Goal: Information Seeking & Learning: Learn about a topic

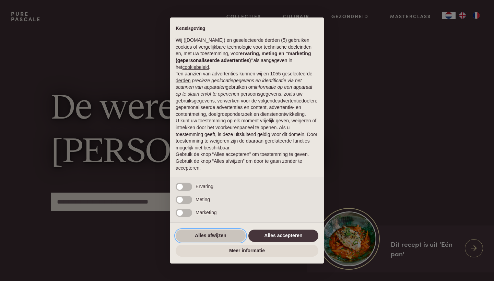
click at [232, 235] on button "Alles afwijzen" at bounding box center [211, 236] width 70 height 12
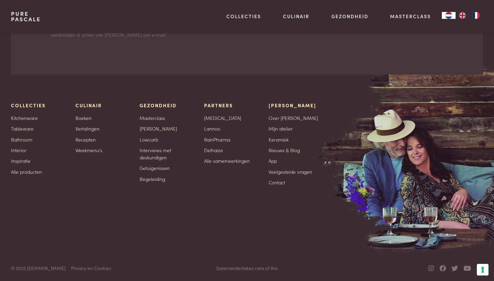
scroll to position [2170, 0]
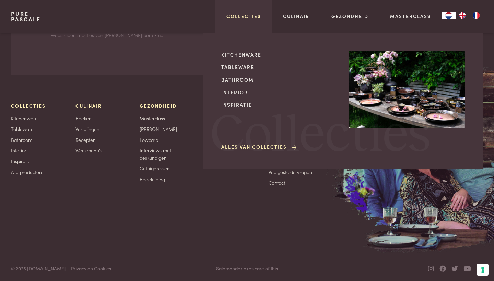
click at [247, 15] on link "Collecties" at bounding box center [243, 16] width 35 height 7
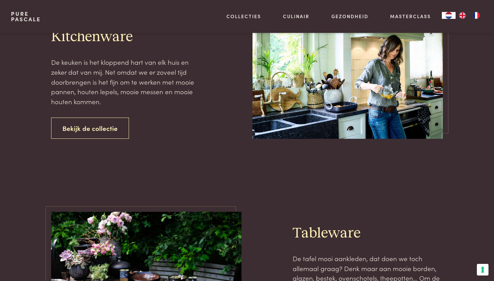
scroll to position [38, 0]
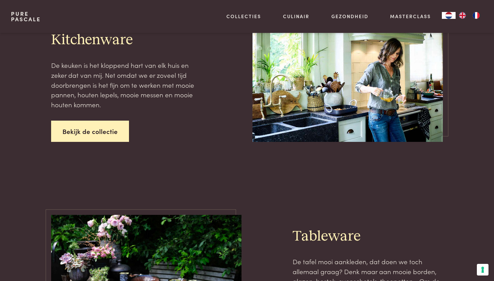
click at [90, 132] on link "Bekijk de collectie" at bounding box center [90, 132] width 78 height 22
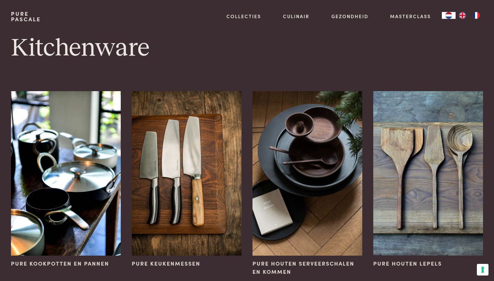
click at [244, 75] on div "Kitchenware Pure kookpotten en pannen Pure keukenmessen Pure houten serveerscha…" at bounding box center [247, 157] width 494 height 249
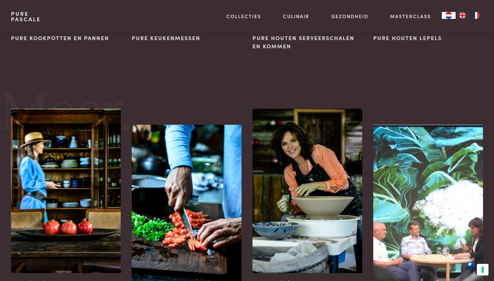
scroll to position [259, 0]
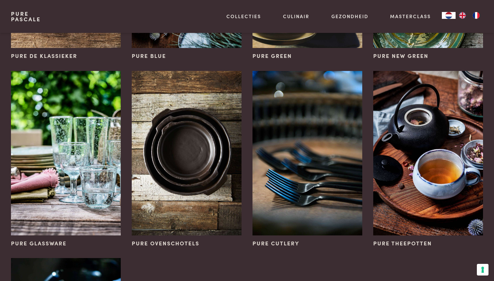
scroll to position [220, 0]
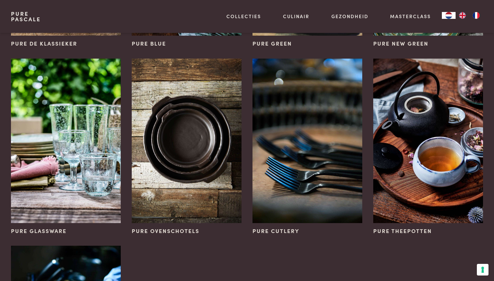
click at [247, 69] on div "Pure Cutlery" at bounding box center [307, 147] width 121 height 188
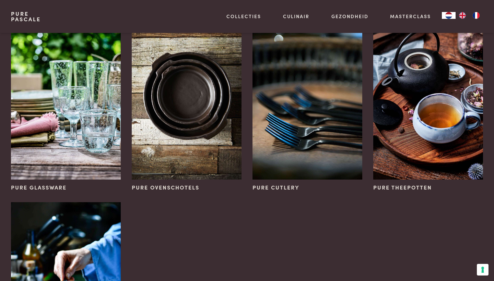
scroll to position [263, 0]
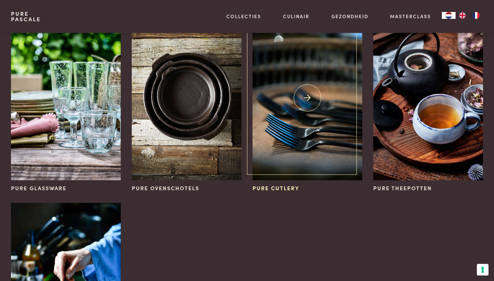
click at [295, 133] on img at bounding box center [308, 98] width 110 height 165
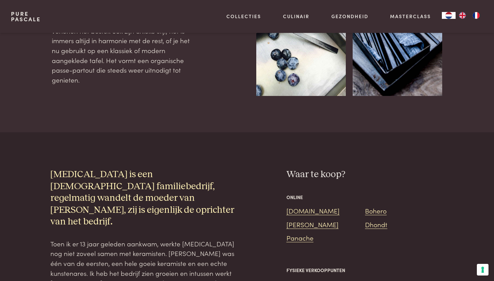
scroll to position [314, 0]
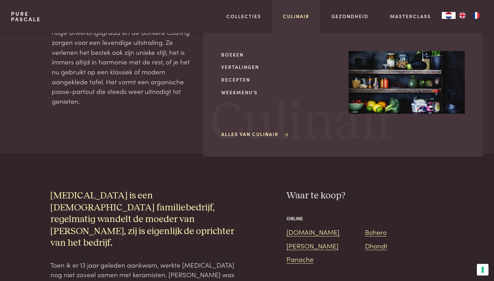
click at [301, 14] on link "Culinair" at bounding box center [296, 16] width 26 height 7
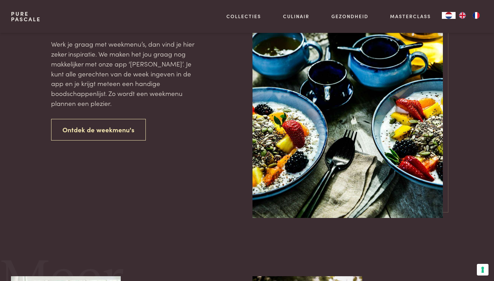
scroll to position [883, 0]
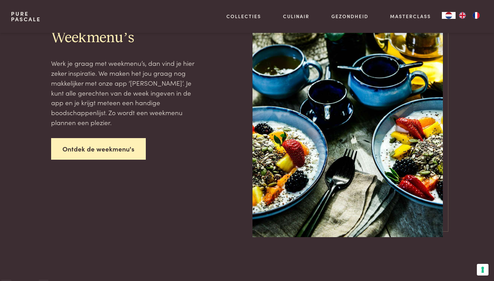
click at [118, 150] on link "Ontdek de weekmenu's" at bounding box center [98, 149] width 95 height 22
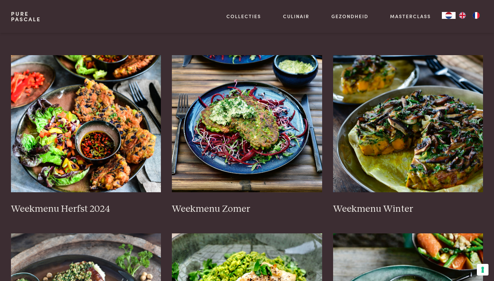
scroll to position [135, 0]
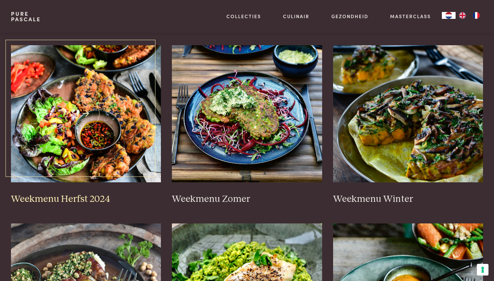
click at [112, 120] on img at bounding box center [86, 113] width 150 height 137
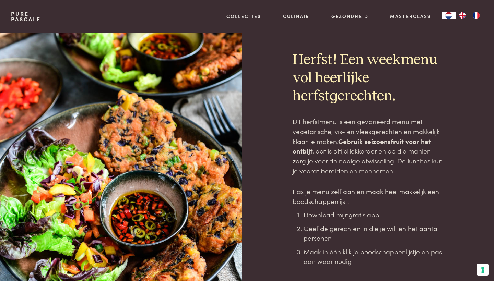
click at [324, 147] on p "Dit herfstmenu is een gevarieerd menu met vegetarische, vis- en vleesgerechten …" at bounding box center [368, 146] width 150 height 59
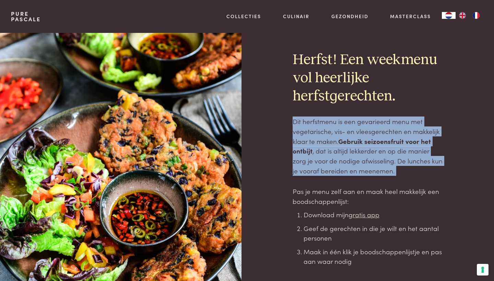
click at [324, 147] on p "Dit herfstmenu is een gevarieerd menu met vegetarische, vis- en vleesgerechten …" at bounding box center [368, 146] width 150 height 59
click at [345, 163] on p "Dit herfstmenu is een gevarieerd menu met vegetarische, vis- en vleesgerechten …" at bounding box center [368, 146] width 150 height 59
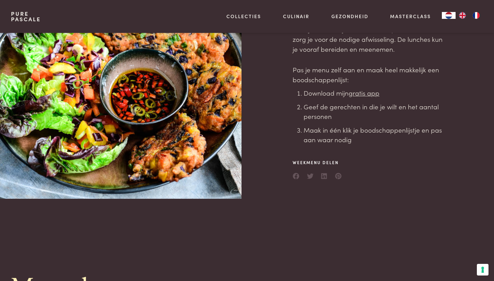
scroll to position [105, 0]
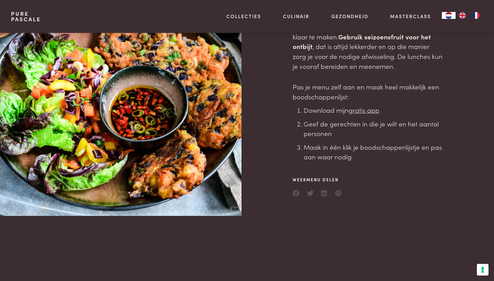
click at [343, 87] on p "Pas je menu zelf aan en maak heel makkelijk een boodschappenlijst:" at bounding box center [368, 92] width 150 height 20
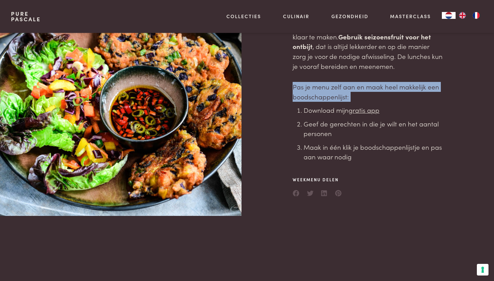
click at [343, 87] on p "Pas je menu zelf aan en maak heel makkelijk een boodschappenlijst:" at bounding box center [368, 92] width 150 height 20
click at [362, 87] on p "Pas je menu zelf aan en maak heel makkelijk een boodschappenlijst:" at bounding box center [368, 92] width 150 height 20
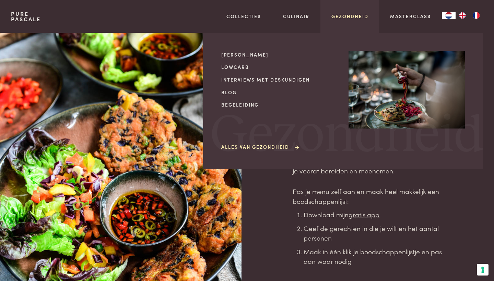
scroll to position [0, 0]
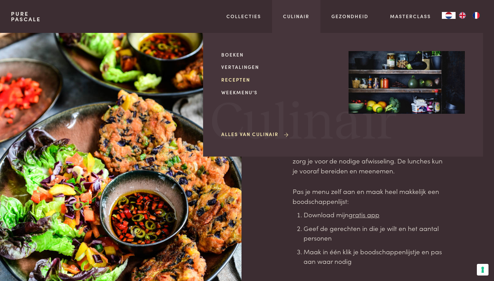
click at [239, 76] on link "Recepten" at bounding box center [279, 79] width 116 height 7
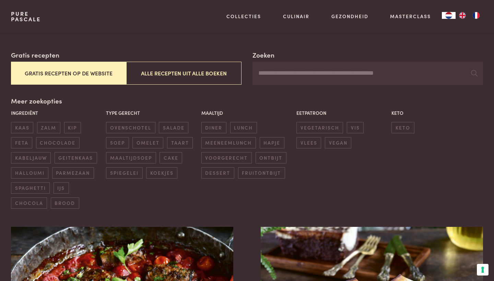
scroll to position [136, 0]
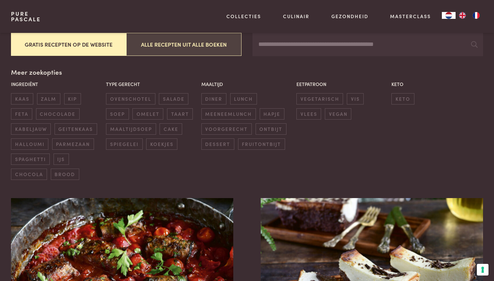
click at [179, 44] on button "Alle recepten uit alle boeken" at bounding box center [183, 44] width 115 height 23
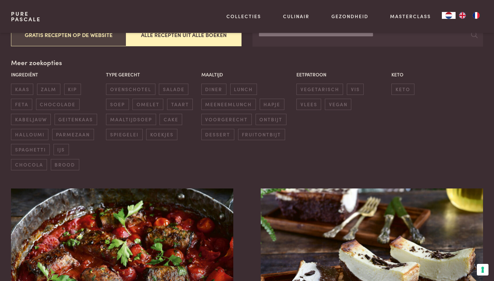
click at [87, 37] on button "Gratis recepten op de website" at bounding box center [68, 34] width 115 height 23
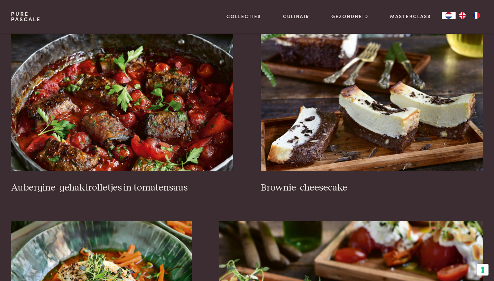
scroll to position [300, 0]
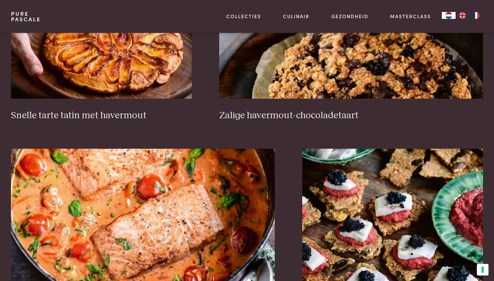
scroll to position [1228, 0]
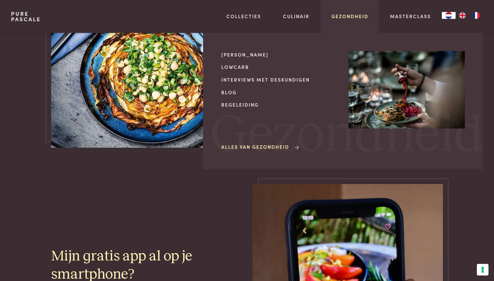
scroll to position [1682, 0]
